Goal: Task Accomplishment & Management: Manage account settings

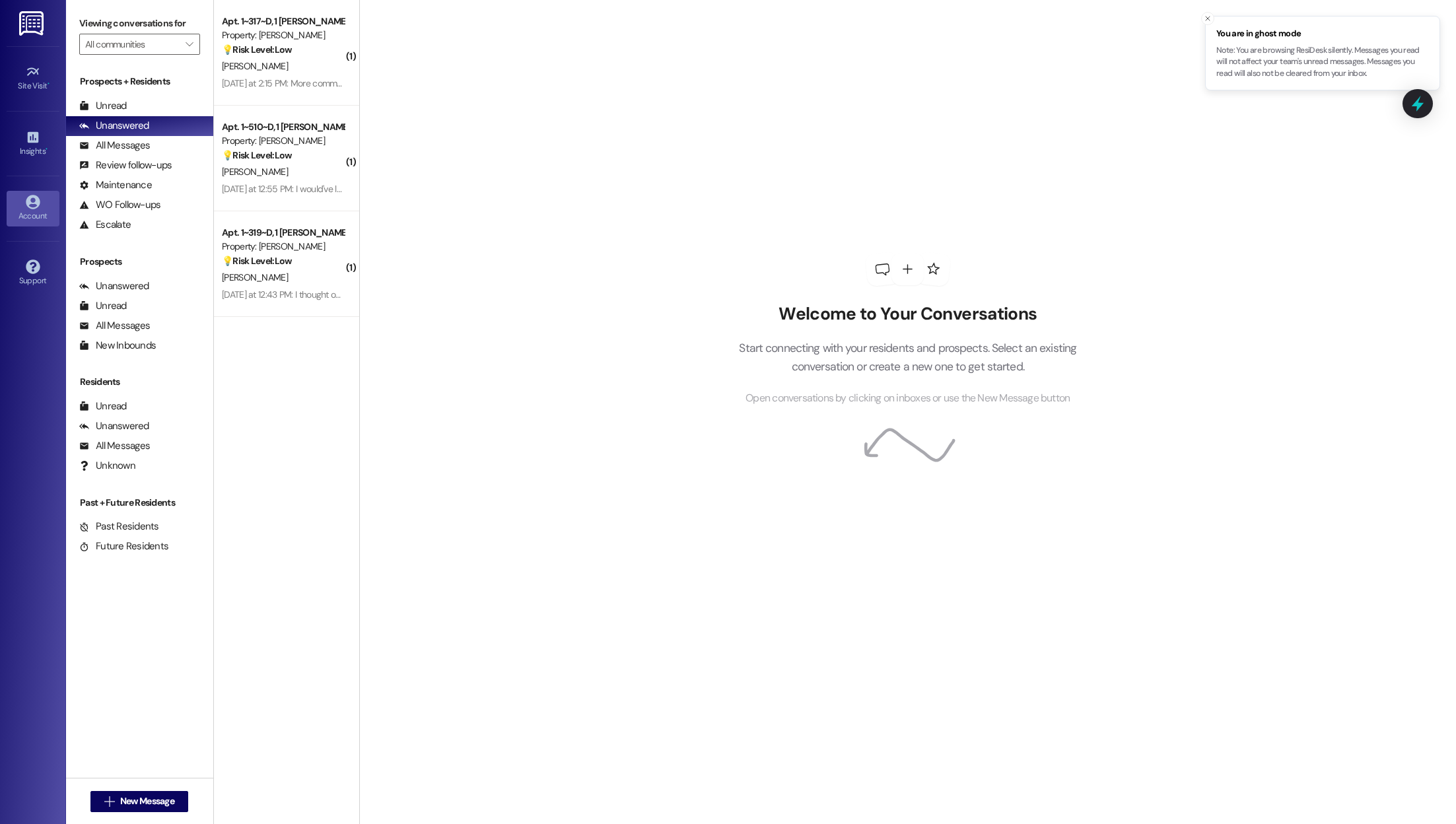
click at [39, 204] on icon at bounding box center [33, 202] width 15 height 15
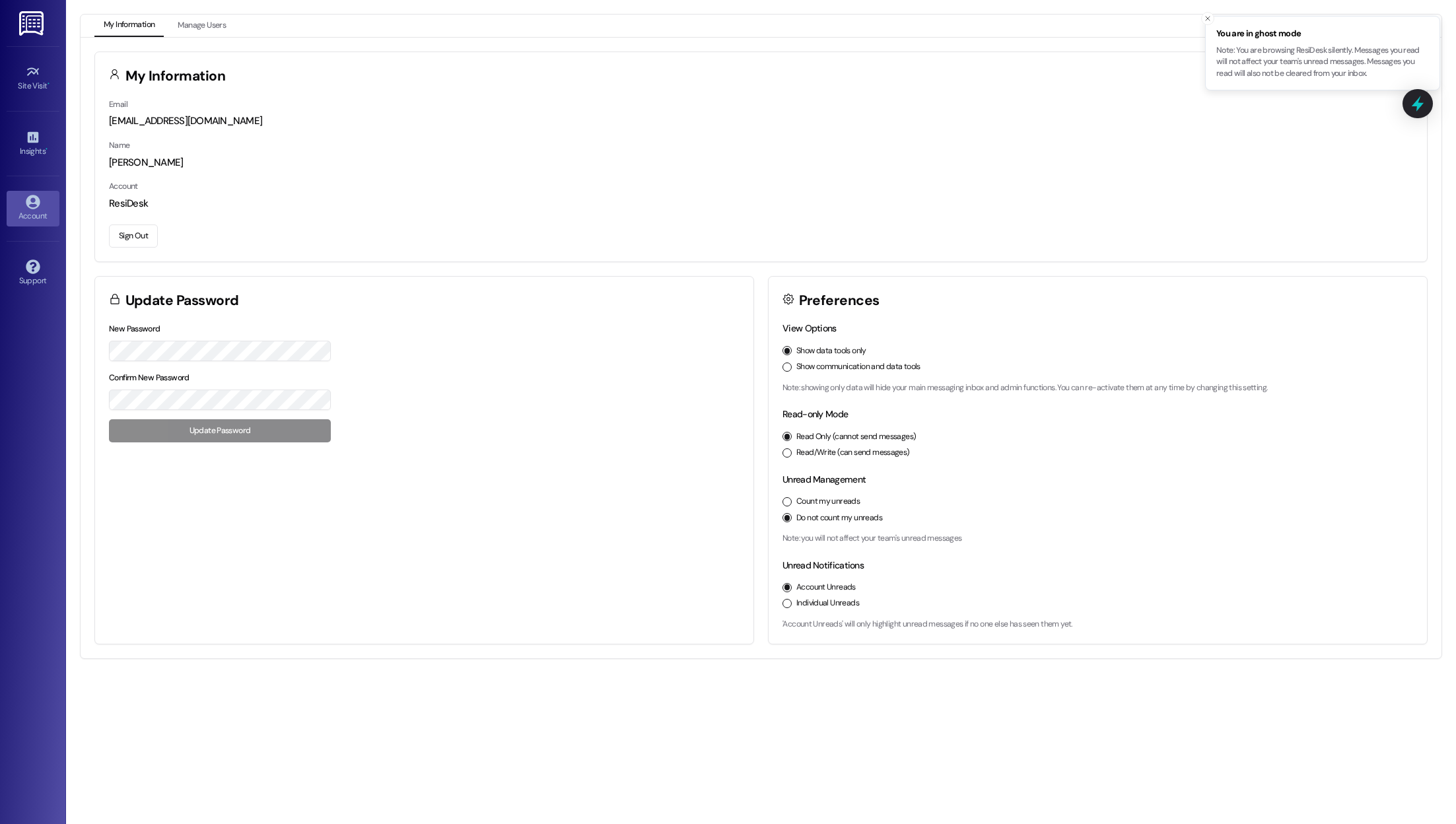
click at [137, 228] on button "Sign Out" at bounding box center [133, 236] width 49 height 23
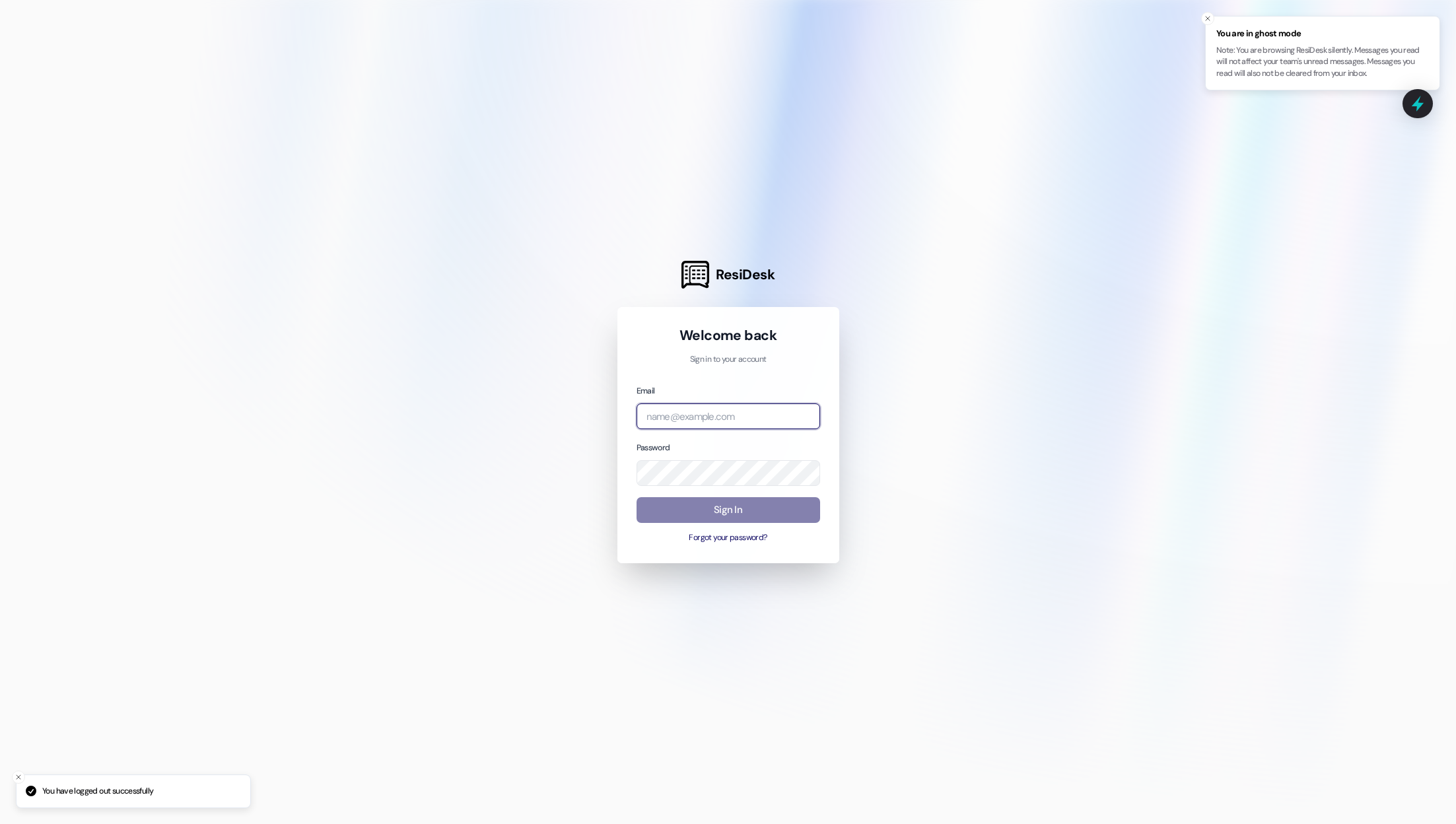
click at [702, 421] on input "email" at bounding box center [728, 416] width 184 height 26
paste input "automated-surveys-americas-rental-managers@americas-rental-managers.com"
type input "automated-surveys-americas-rental-managers@americas-rental-managers.com"
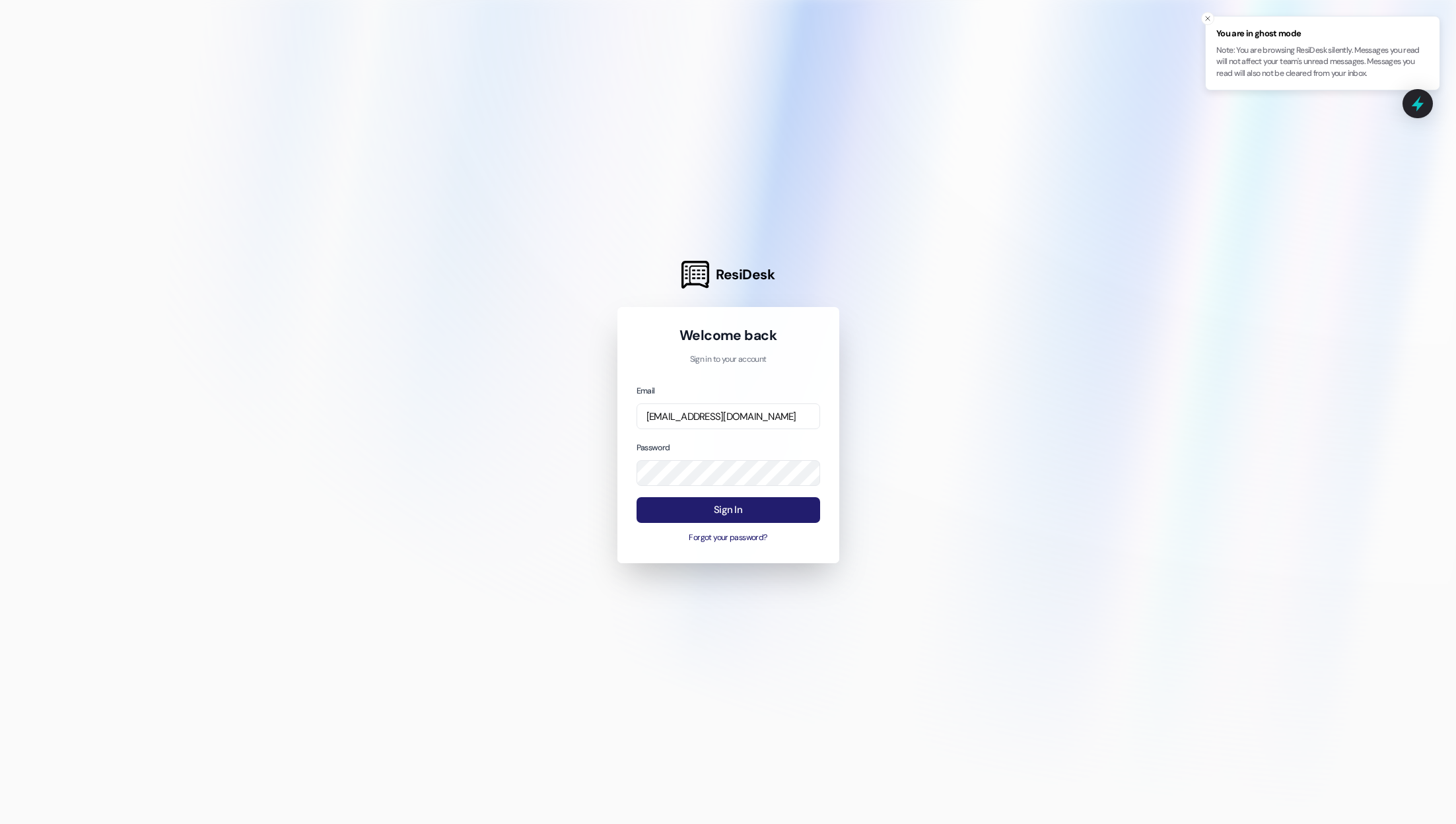
click at [683, 519] on button "Sign In" at bounding box center [728, 510] width 184 height 26
